Goal: Task Accomplishment & Management: Manage account settings

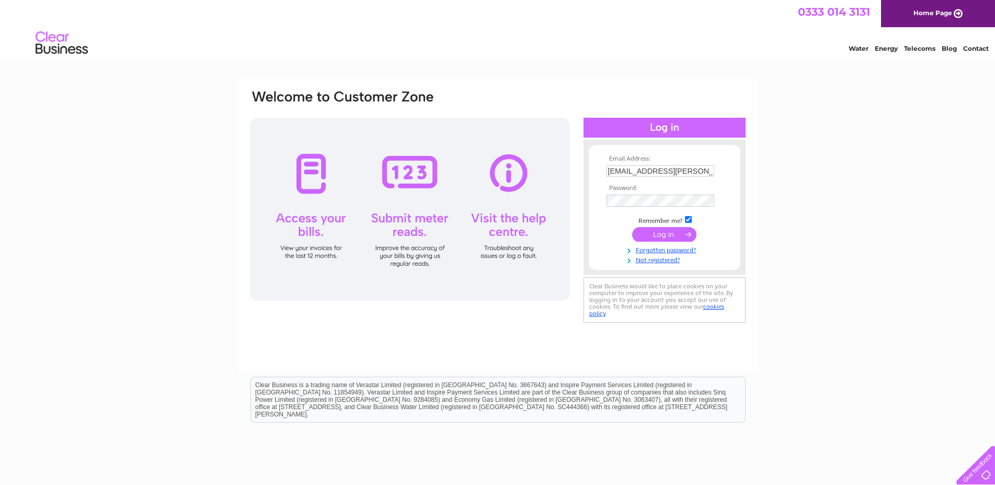
click at [670, 234] on input "submit" at bounding box center [664, 234] width 64 height 15
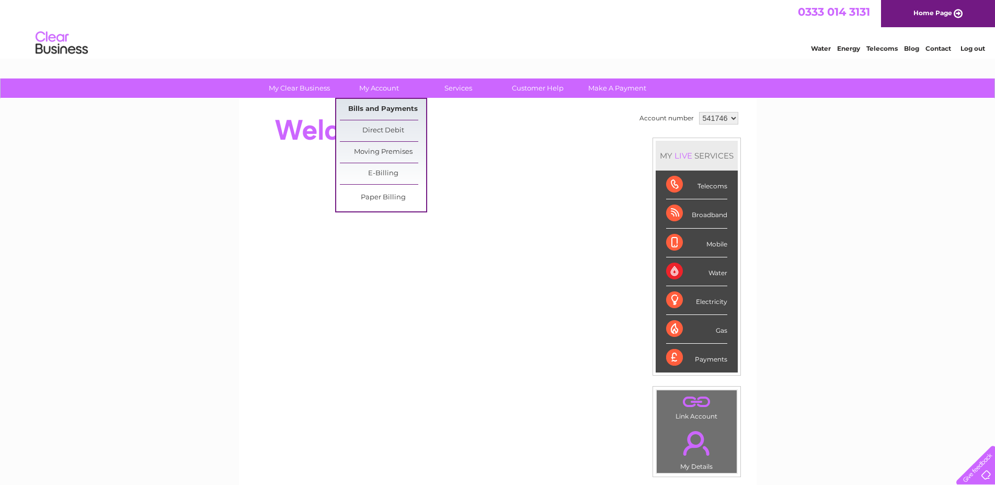
click at [381, 109] on link "Bills and Payments" at bounding box center [383, 109] width 86 height 21
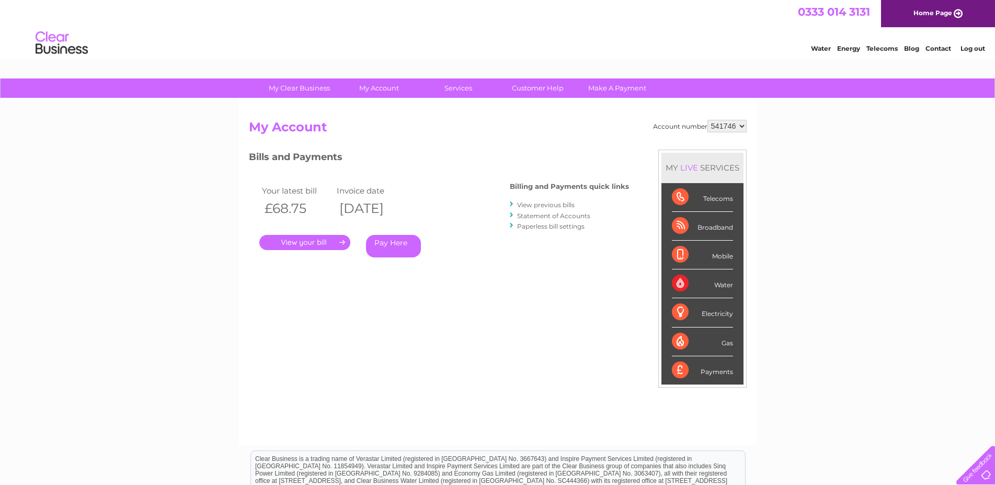
click at [305, 239] on link "." at bounding box center [304, 242] width 91 height 15
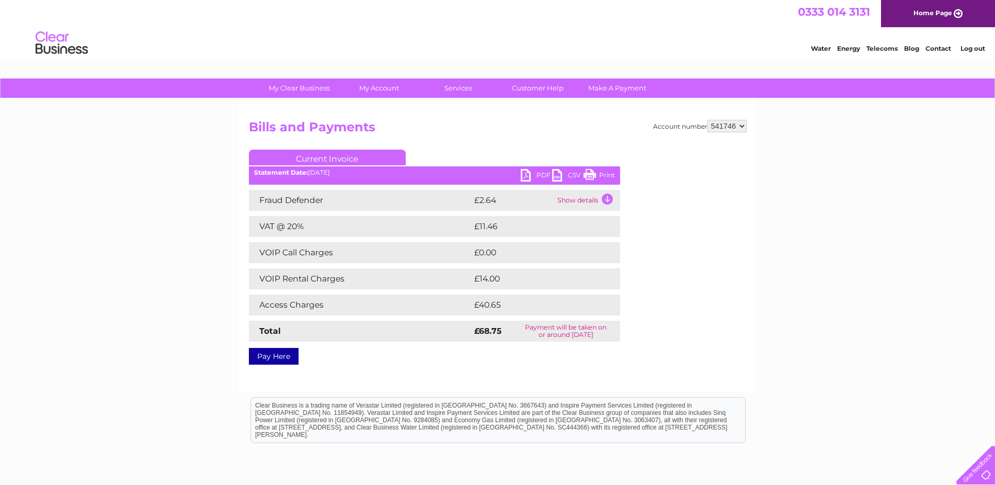
click at [525, 173] on link "PDF" at bounding box center [536, 176] width 31 height 15
